Goal: Information Seeking & Learning: Learn about a topic

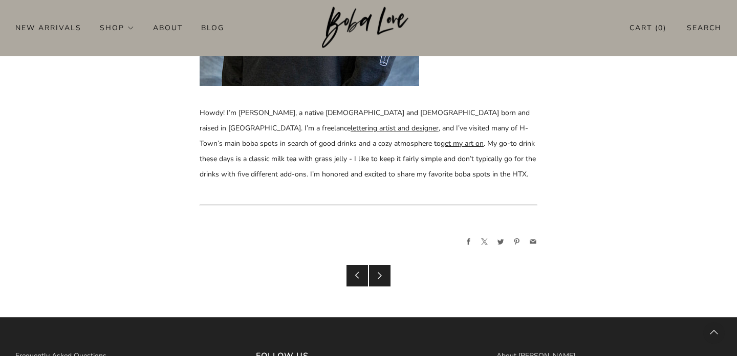
scroll to position [5104, 0]
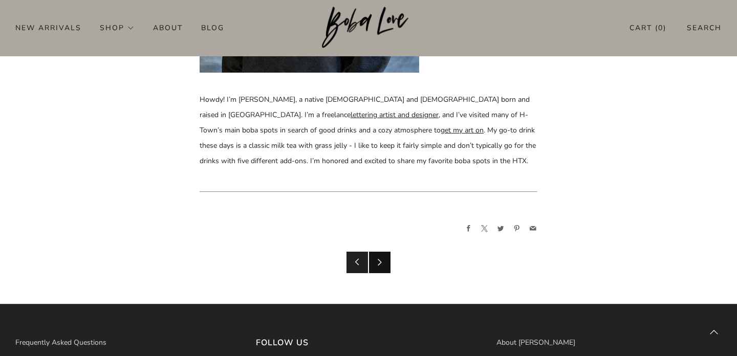
click at [386, 252] on link "Newer Post" at bounding box center [379, 262] width 21 height 21
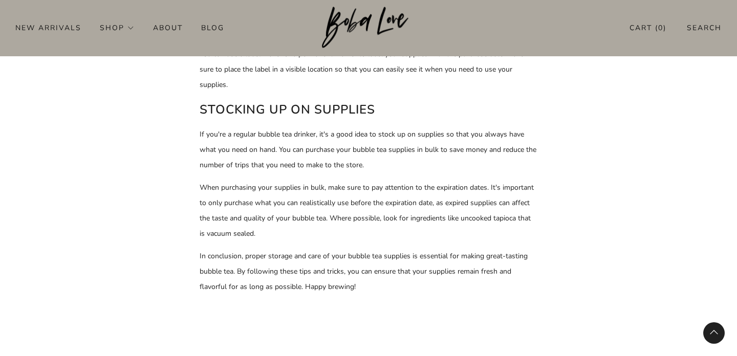
scroll to position [1423, 0]
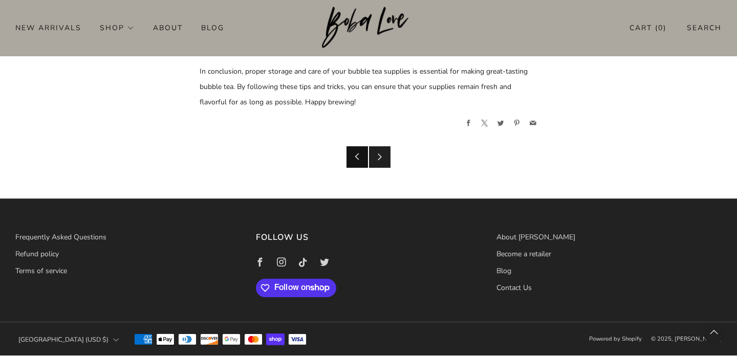
click at [356, 159] on icon at bounding box center [357, 156] width 7 height 7
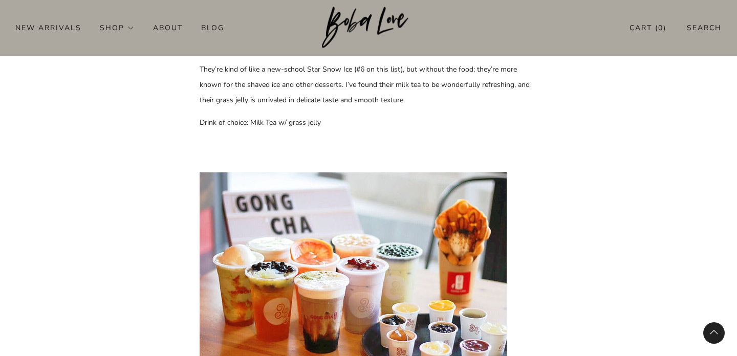
scroll to position [3397, 0]
